Goal: Information Seeking & Learning: Learn about a topic

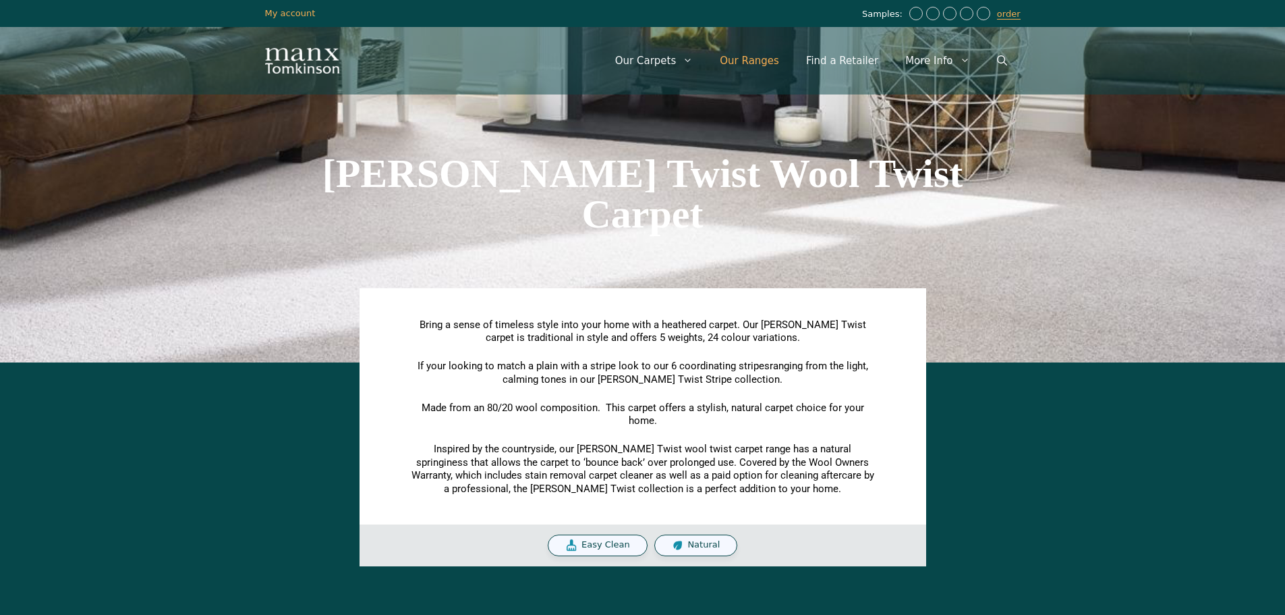
click at [773, 64] on link "Our Ranges" at bounding box center [750, 60] width 86 height 40
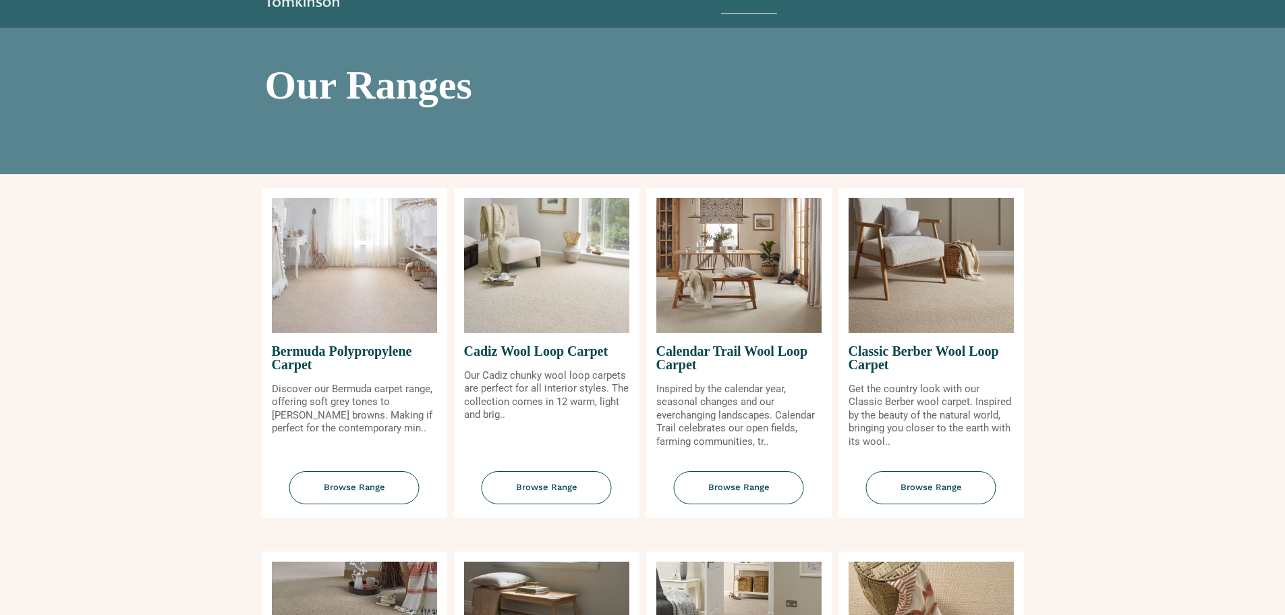
scroll to position [67, 0]
click at [933, 487] on span "Browse Range" at bounding box center [931, 486] width 130 height 33
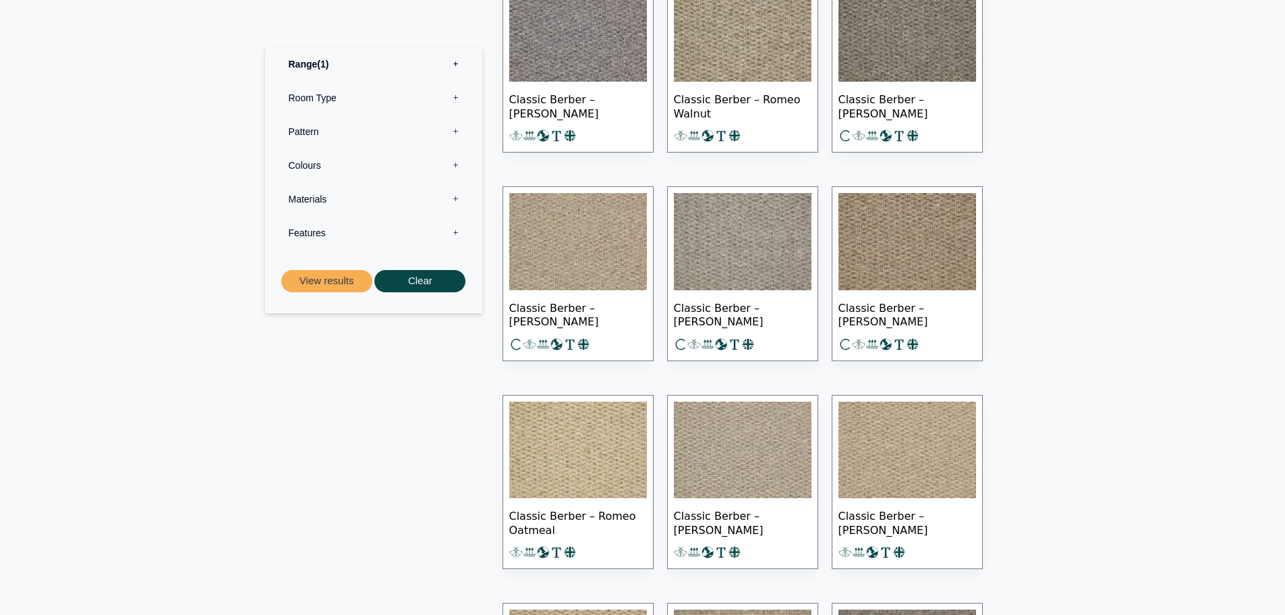
scroll to position [810, 0]
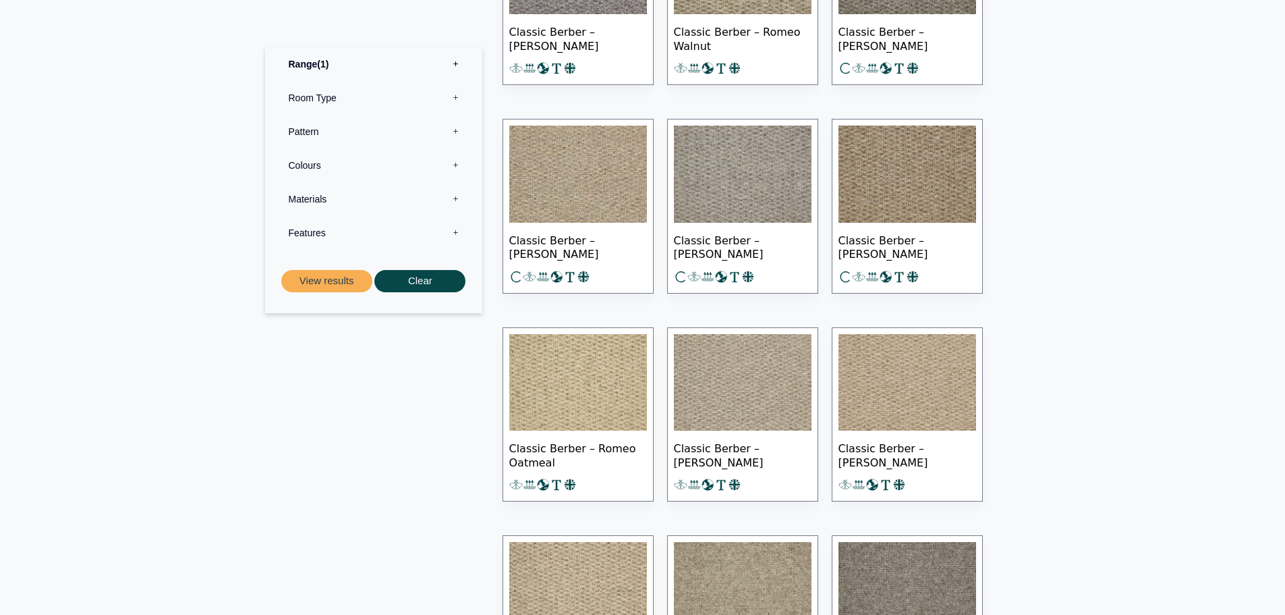
click at [910, 208] on img at bounding box center [908, 174] width 138 height 97
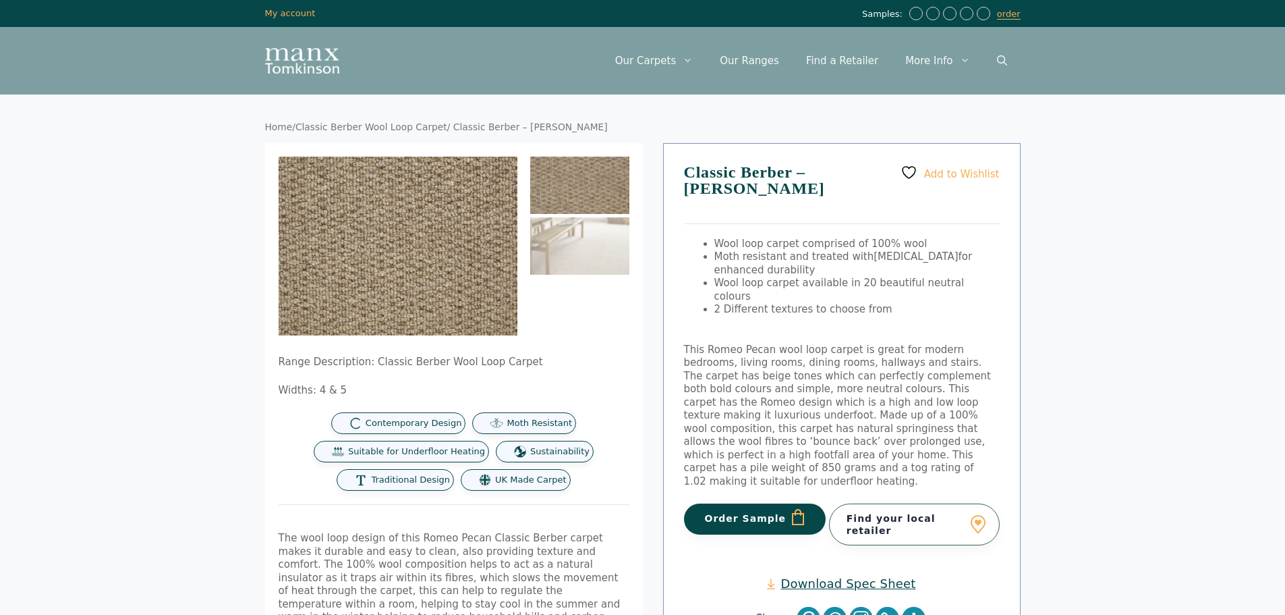
scroll to position [67, 0]
